Goal: Information Seeking & Learning: Stay updated

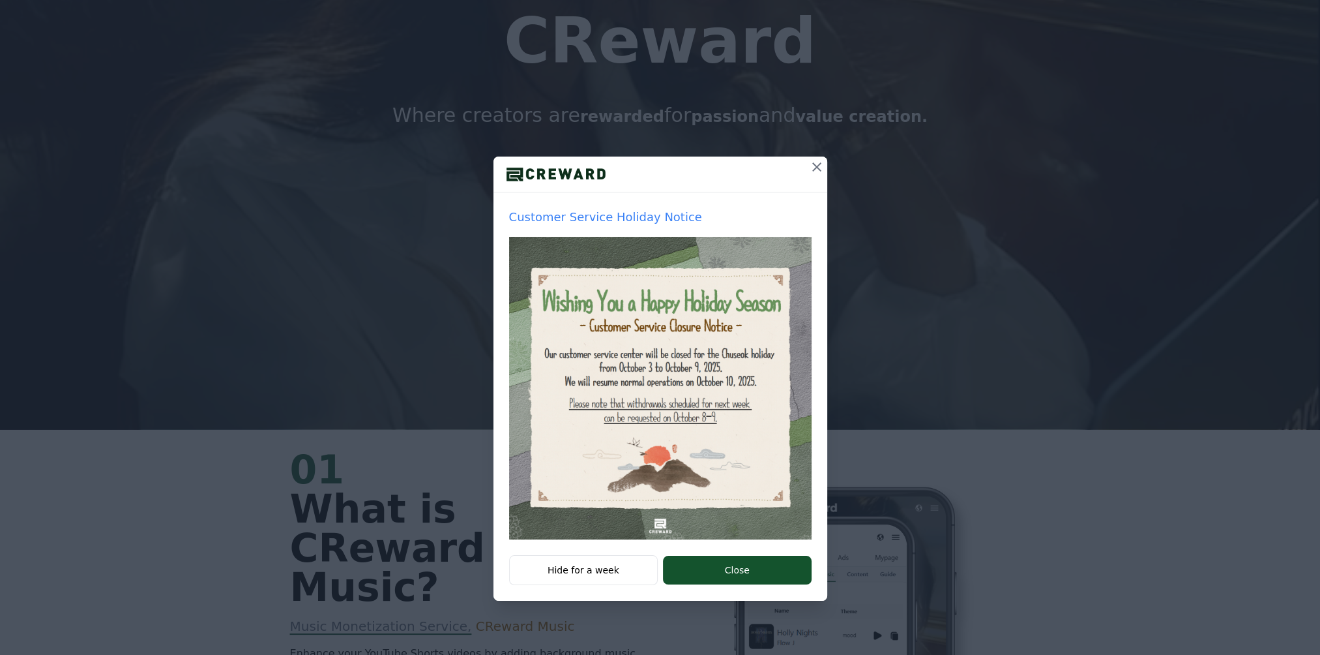
scroll to position [261, 0]
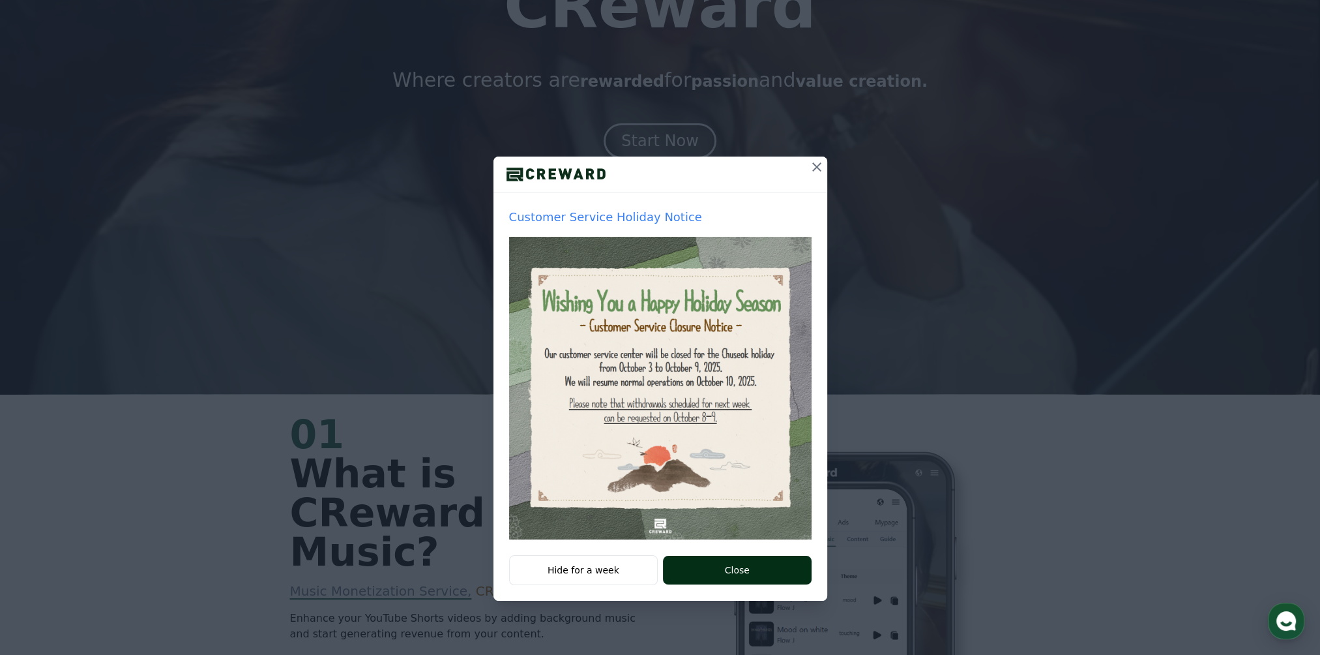
click at [702, 564] on button "Close" at bounding box center [737, 570] width 148 height 29
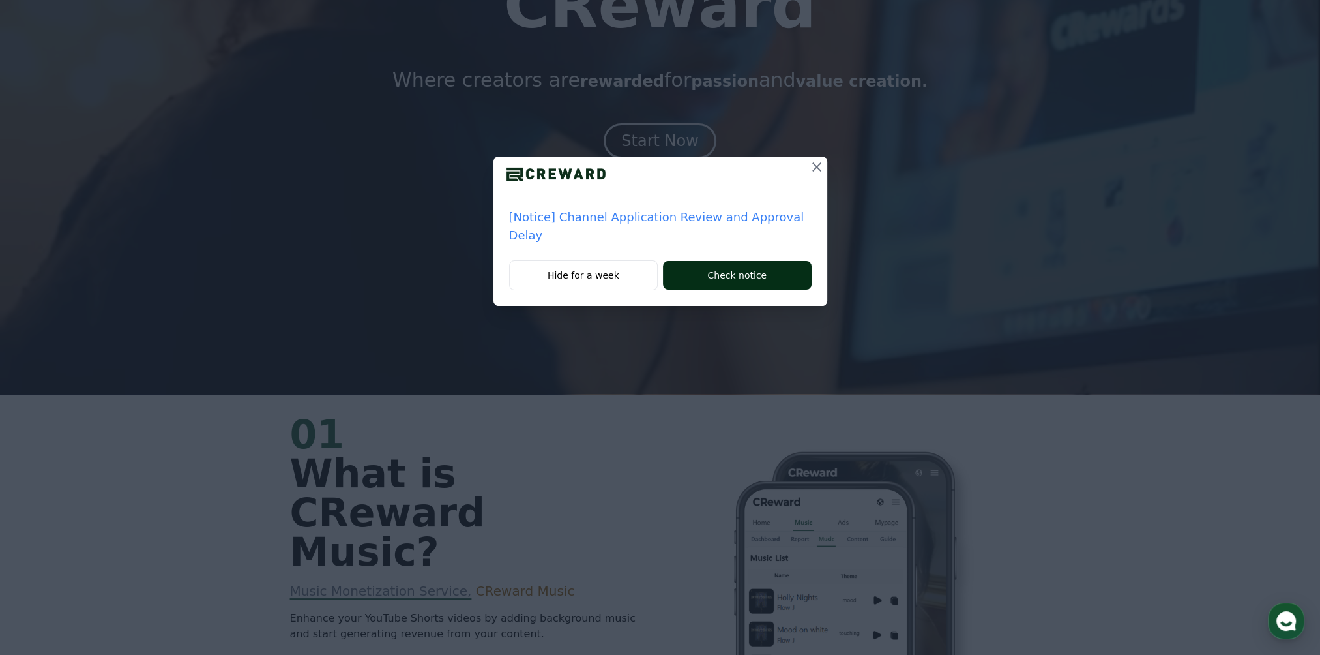
click at [703, 266] on button "Check notice" at bounding box center [737, 275] width 148 height 29
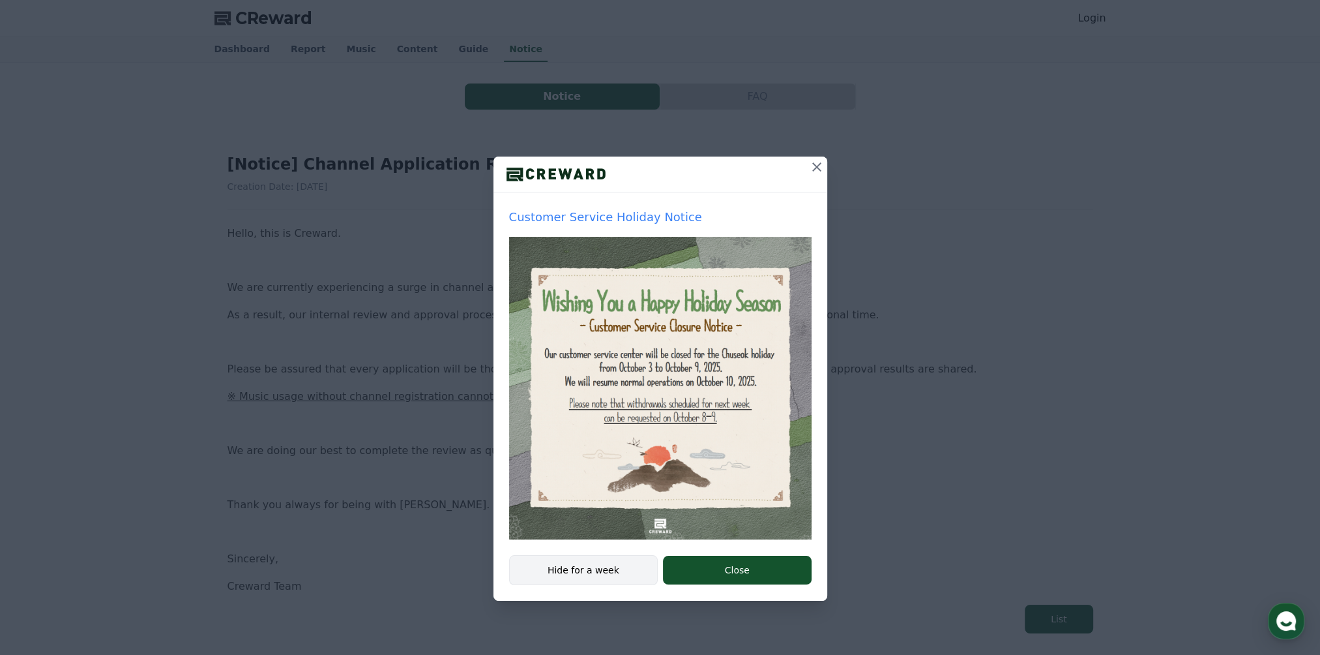
click at [612, 565] on button "Hide for a week" at bounding box center [583, 570] width 149 height 30
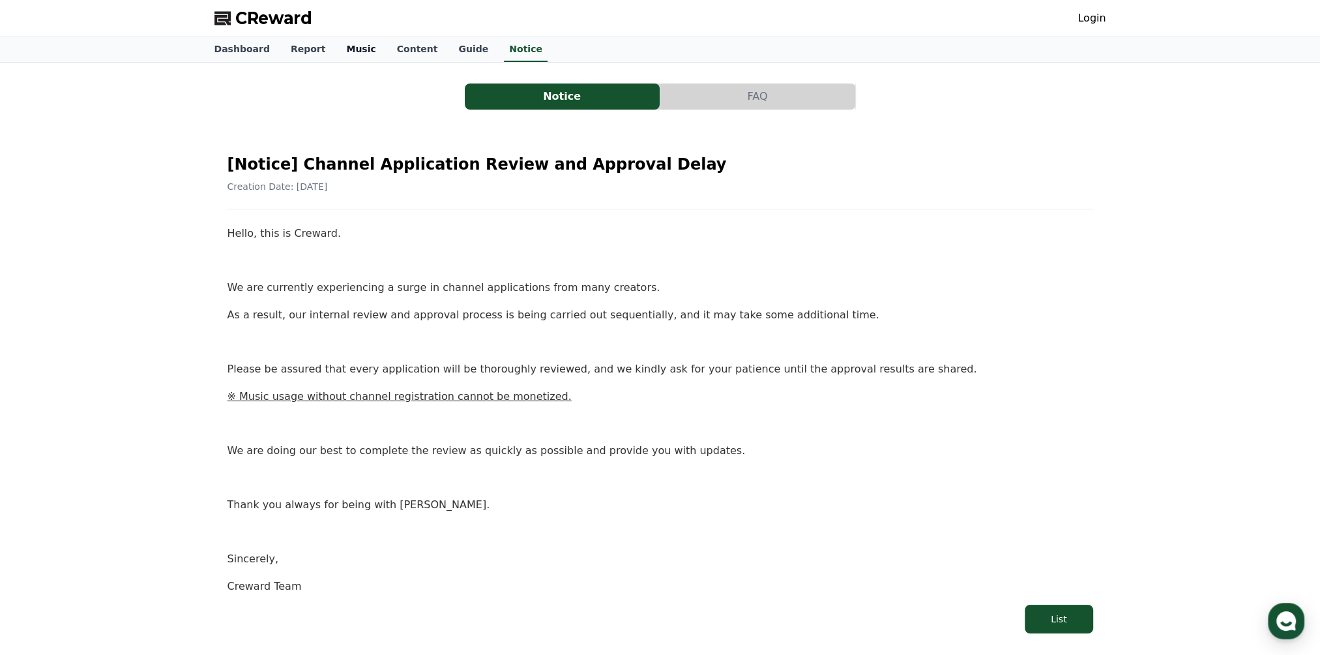
click at [340, 45] on link "Music" at bounding box center [361, 49] width 50 height 25
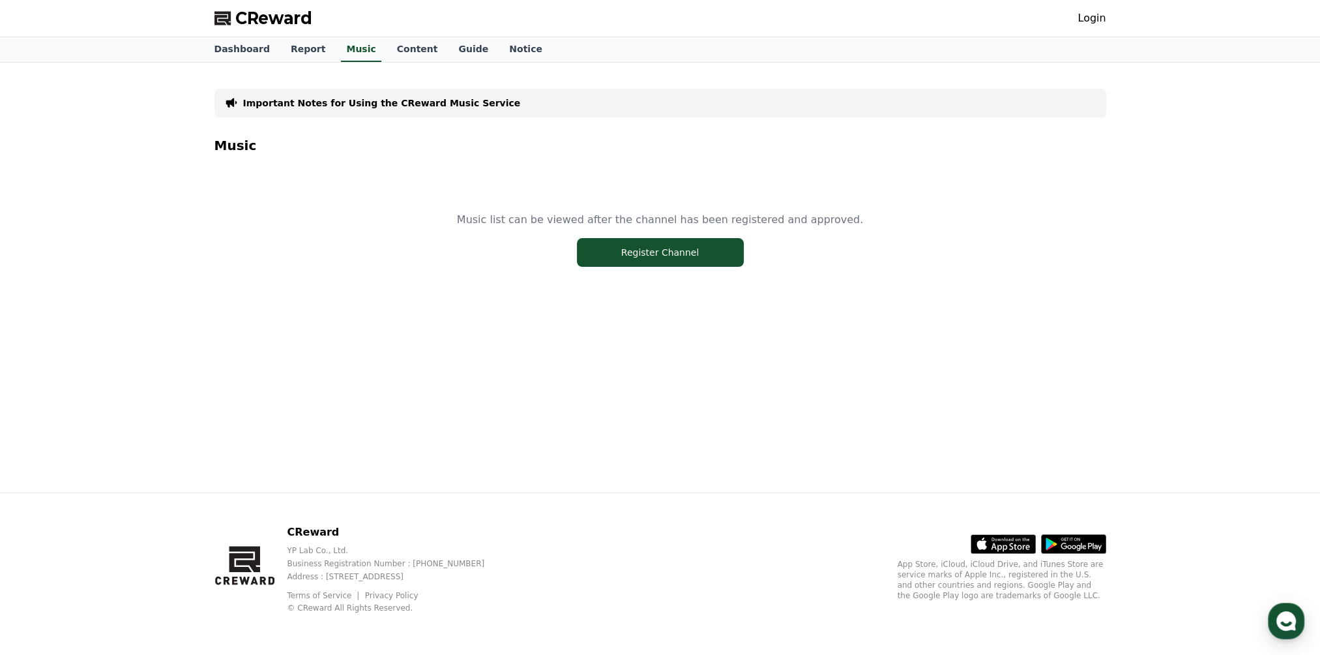
click at [269, 341] on div "Important Notes for Using the CReward Music Service Music Music list can be vie…" at bounding box center [660, 278] width 913 height 430
